Goal: Transaction & Acquisition: Purchase product/service

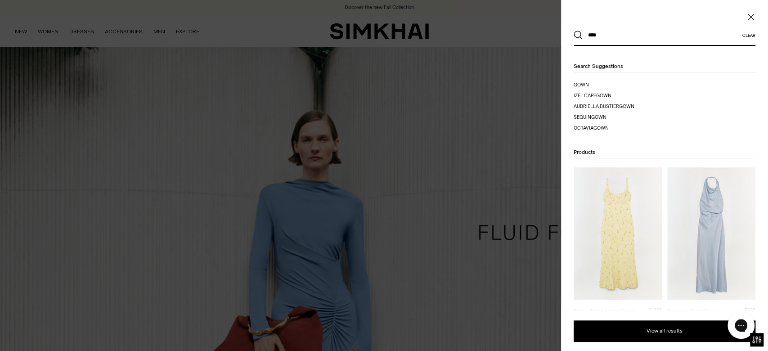
type input "****"
click at [706, 259] on img at bounding box center [712, 233] width 88 height 132
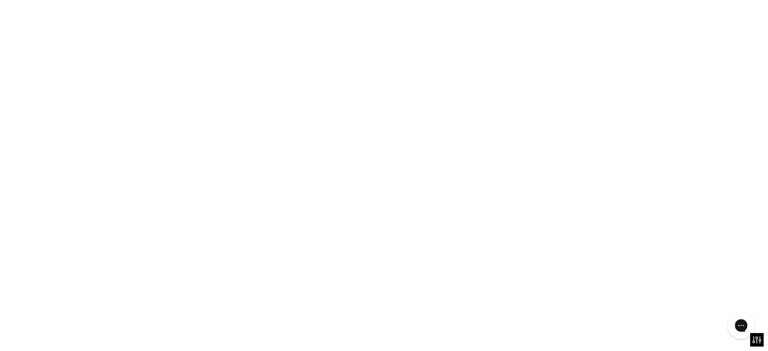
click at [706, 259] on img at bounding box center [712, 233] width 88 height 132
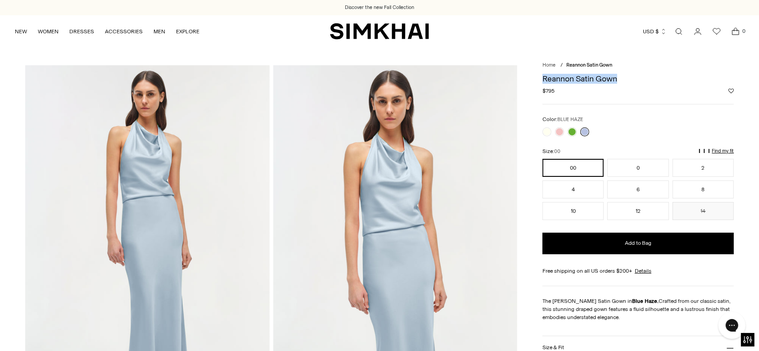
drag, startPoint x: 623, startPoint y: 80, endPoint x: 543, endPoint y: 80, distance: 80.1
click at [543, 80] on h1 "Reannon Satin Gown" at bounding box center [637, 79] width 191 height 8
copy h1 "Reannon Satin Gown"
